Goal: Transaction & Acquisition: Purchase product/service

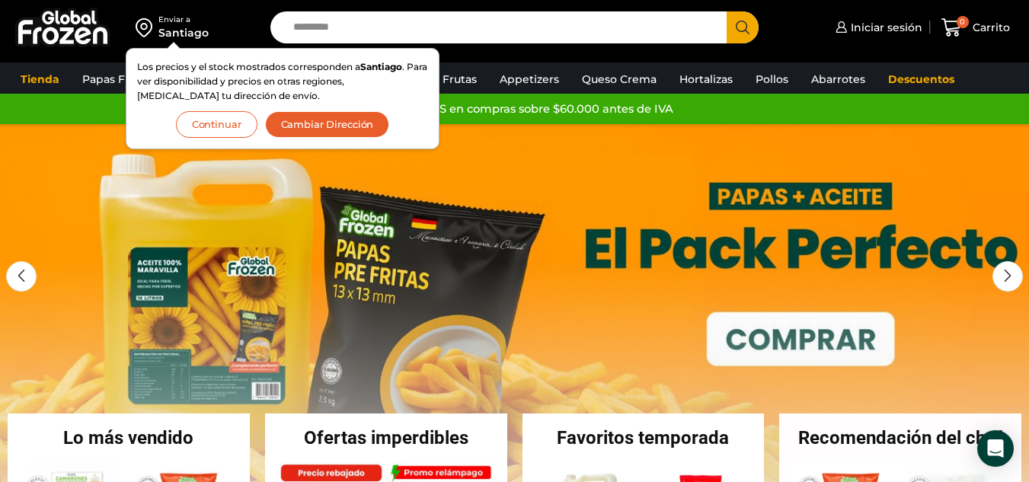
click at [214, 128] on button "Continuar" at bounding box center [216, 124] width 81 height 27
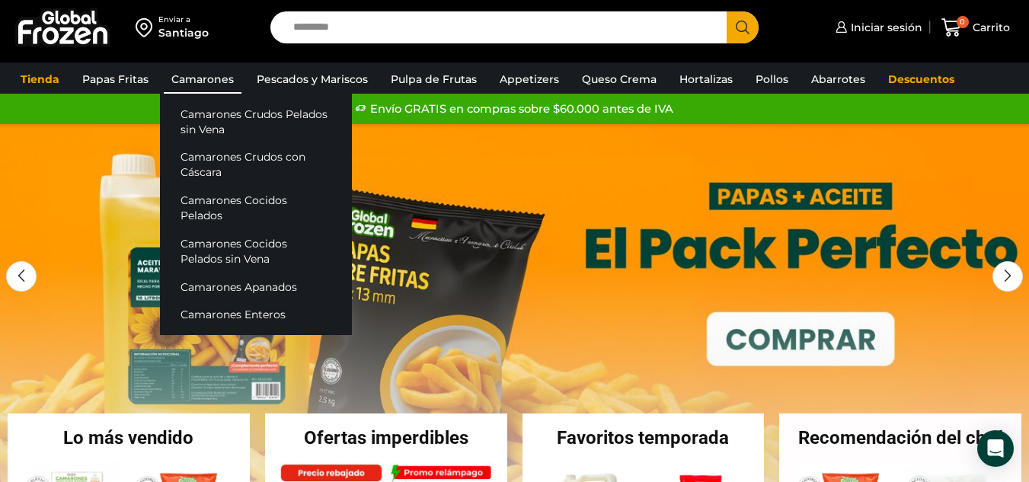
click at [190, 78] on link "Camarones" at bounding box center [203, 79] width 78 height 29
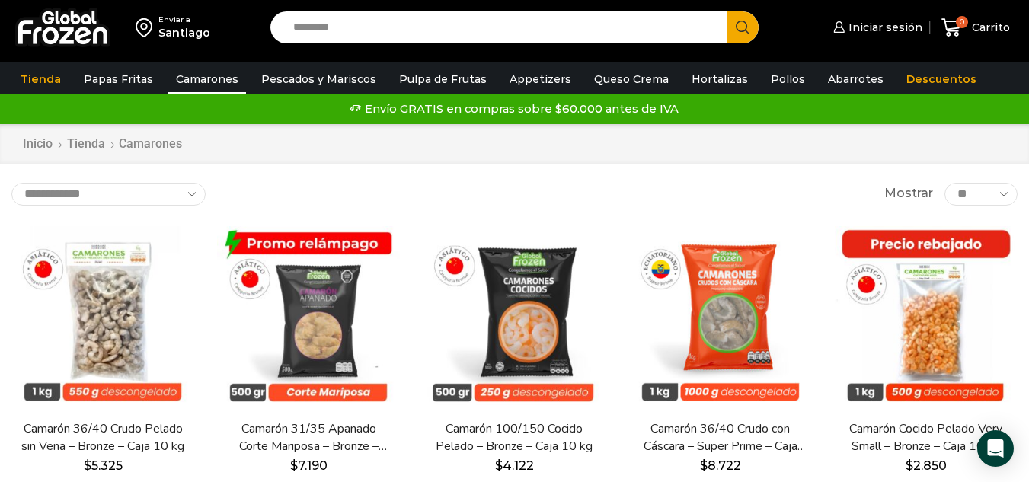
click at [184, 195] on select "**********" at bounding box center [108, 194] width 194 height 23
select select "*****"
click at [11, 183] on select "**********" at bounding box center [108, 194] width 194 height 23
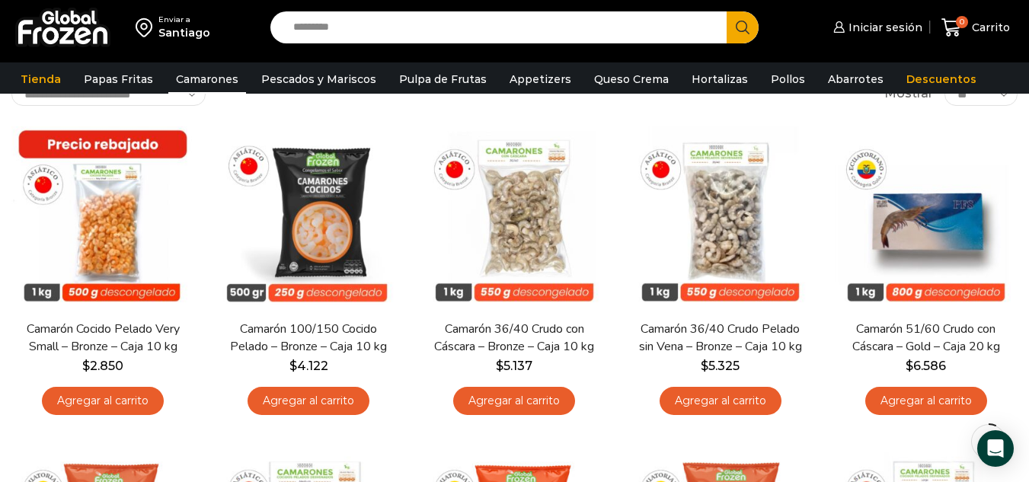
scroll to position [108, 0]
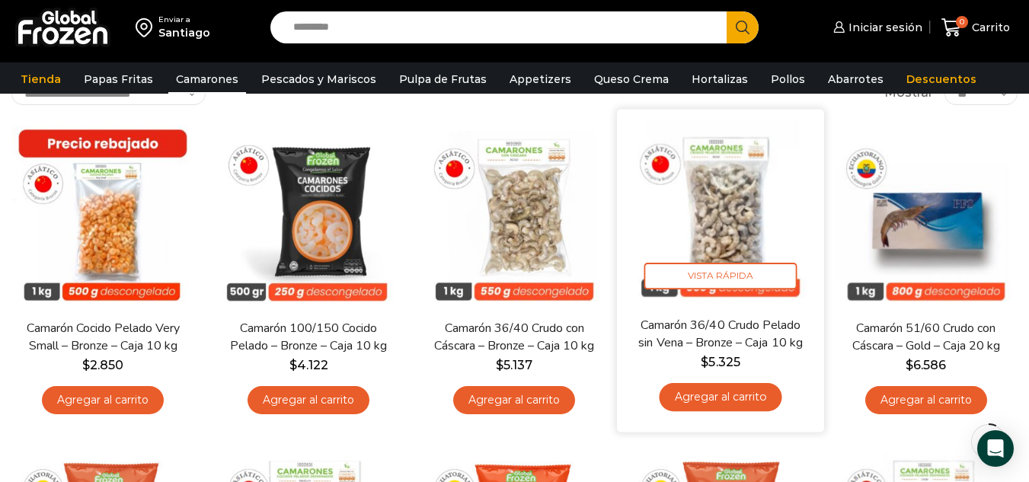
click at [713, 395] on link "Agregar al carrito" at bounding box center [720, 397] width 123 height 28
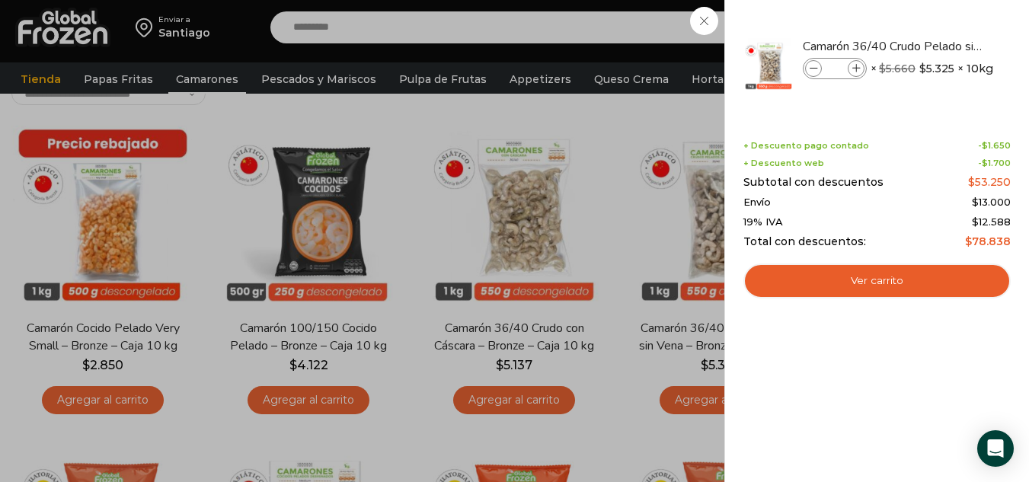
click at [937, 46] on div "1 Carrito 1 1 Shopping Cart *" at bounding box center [975, 28] width 76 height 36
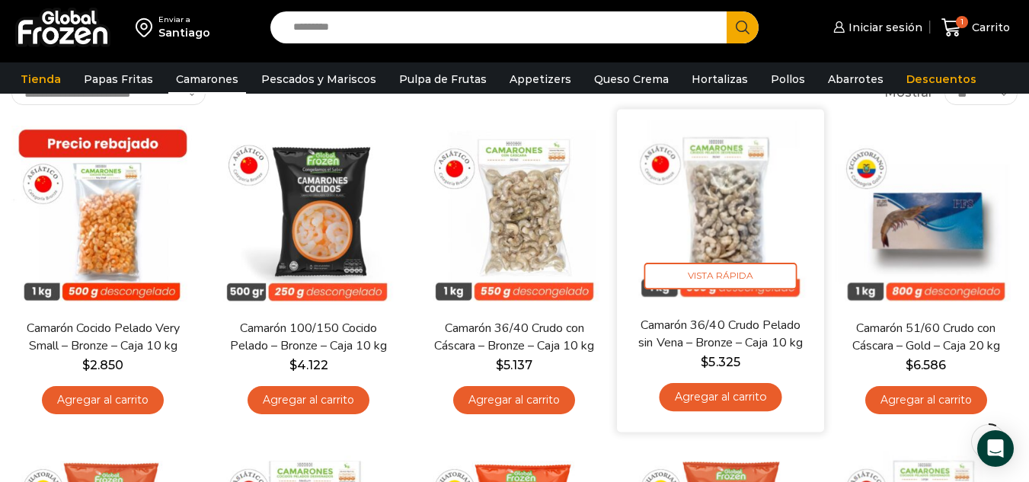
click at [744, 218] on img at bounding box center [720, 212] width 184 height 184
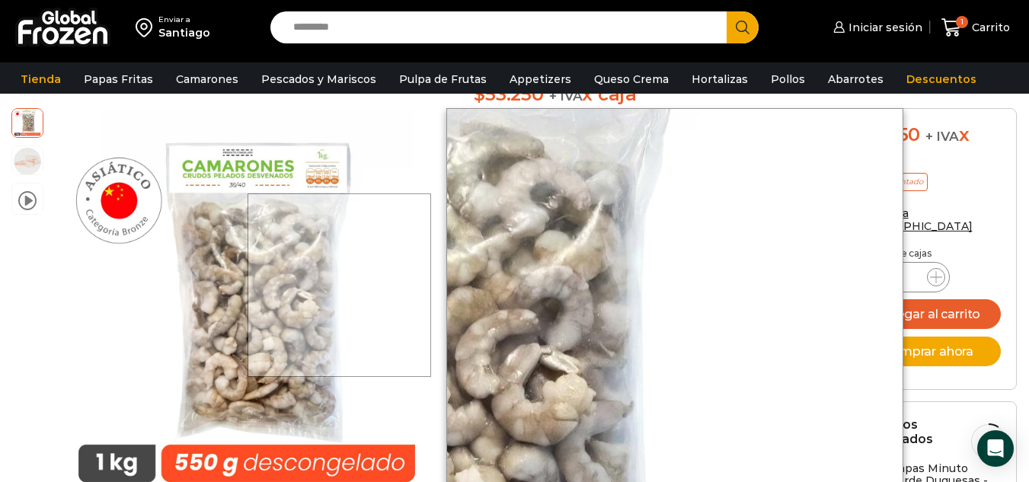
scroll to position [229, 0]
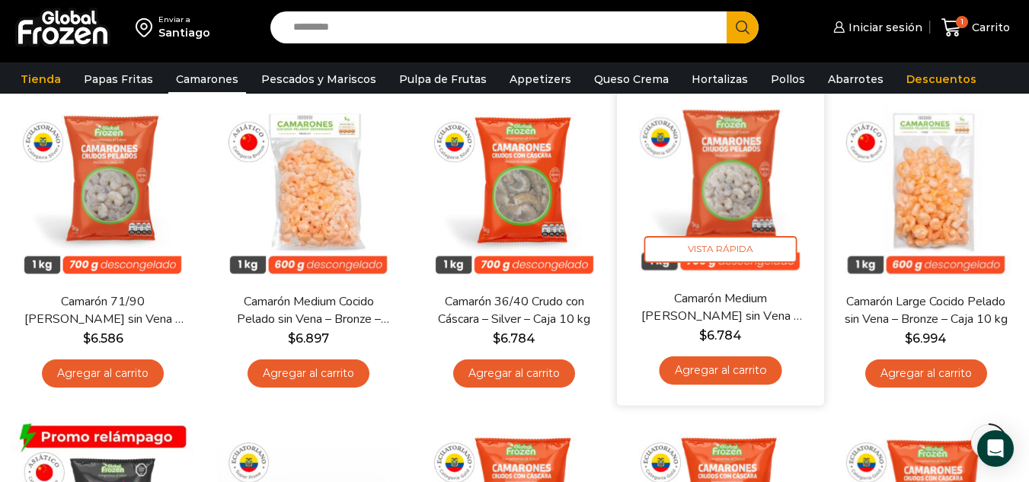
scroll to position [457, 0]
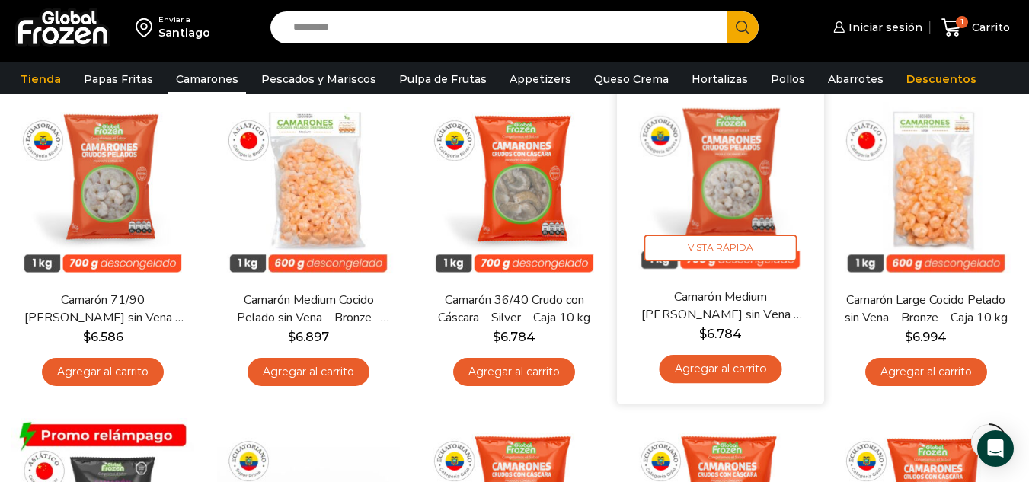
click at [731, 159] on img at bounding box center [720, 184] width 184 height 184
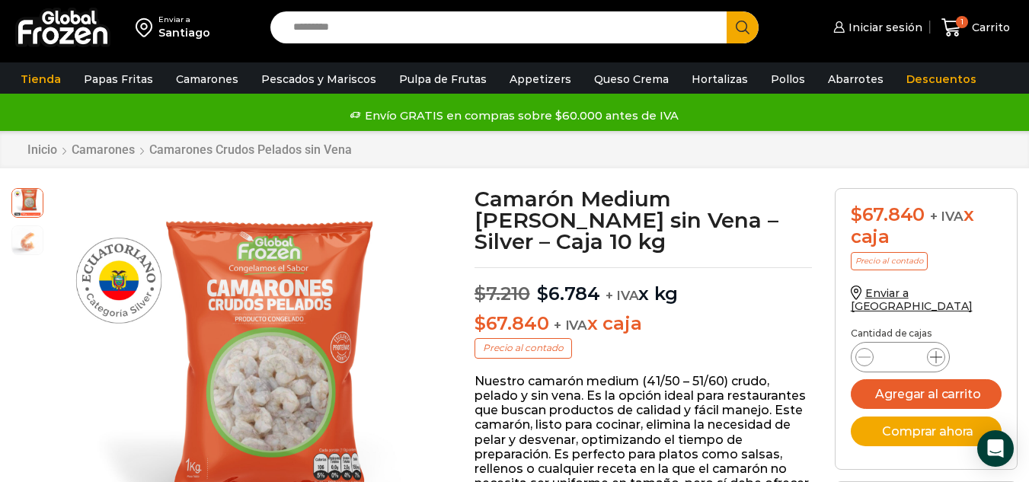
click at [930, 351] on icon at bounding box center [936, 357] width 12 height 12
type input "*"
click at [889, 387] on button "Agregar al carrito" at bounding box center [926, 394] width 151 height 30
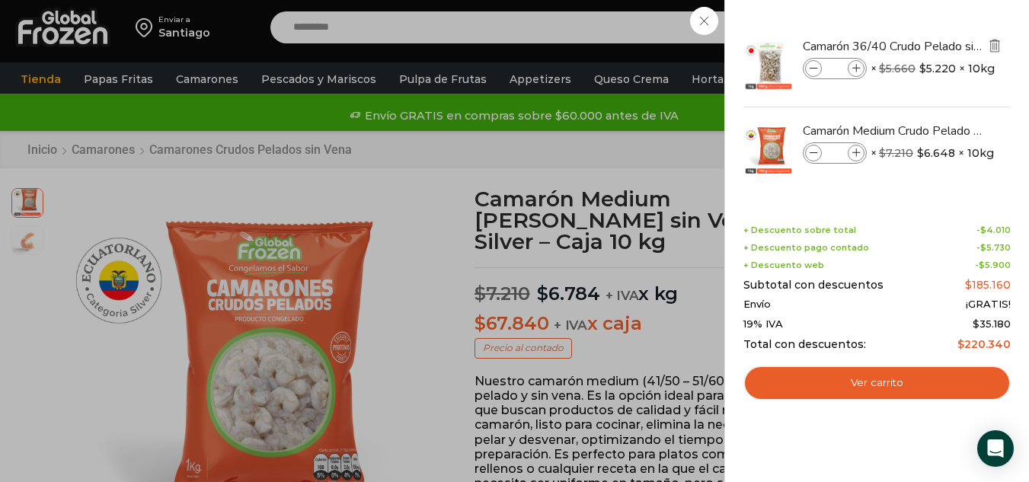
click at [992, 46] on img "Eliminar Camarón 36/40 Crudo Pelado sin Vena - Bronze - Caja 10 kg del carrito" at bounding box center [995, 46] width 14 height 14
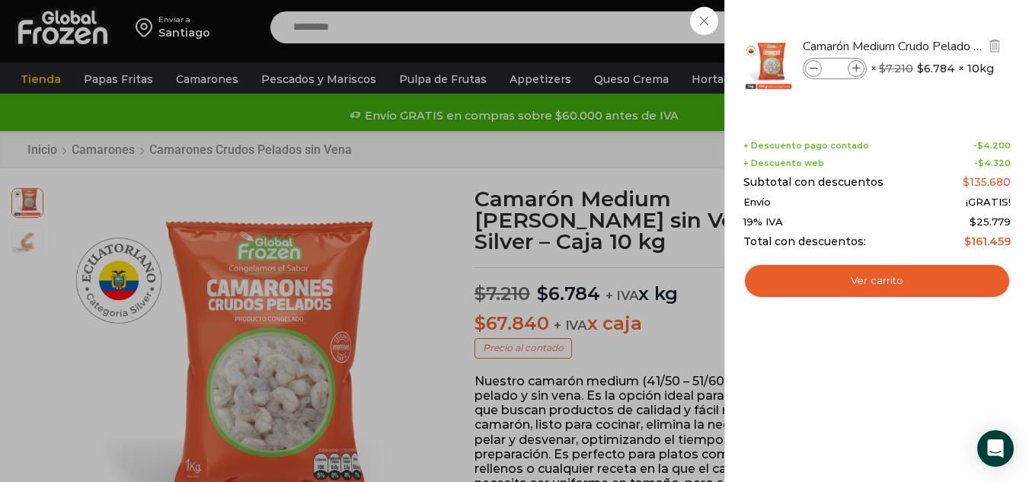
click at [817, 67] on icon at bounding box center [813, 69] width 8 height 8
type input "*"
click at [851, 67] on span at bounding box center [855, 68] width 17 height 17
type input "*"
